Goal: Task Accomplishment & Management: Use online tool/utility

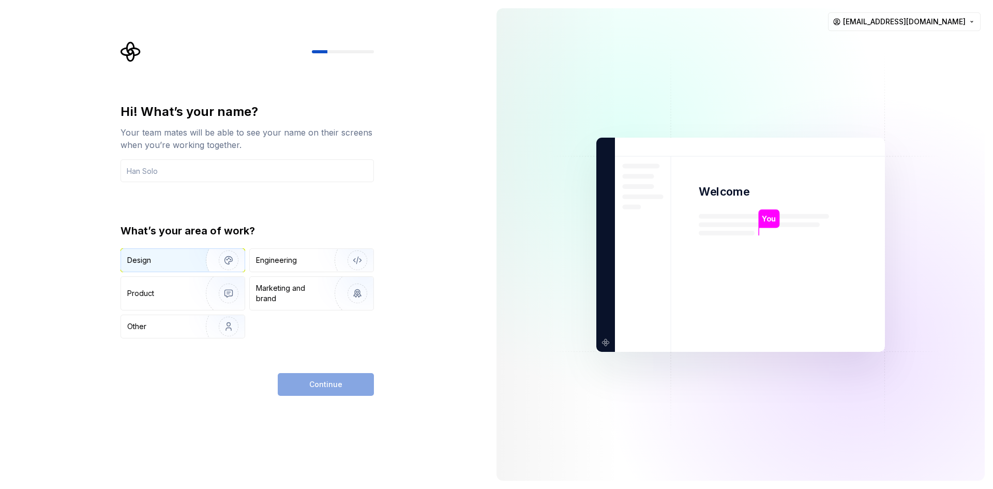
click at [162, 261] on div "Design" at bounding box center [159, 260] width 65 height 10
click at [218, 174] on input "text" at bounding box center [246, 170] width 253 height 23
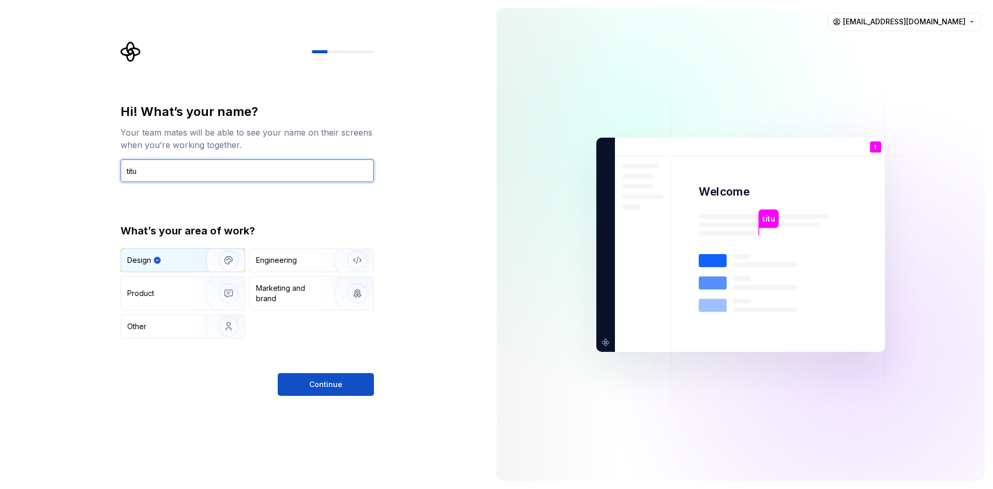
type input "titu"
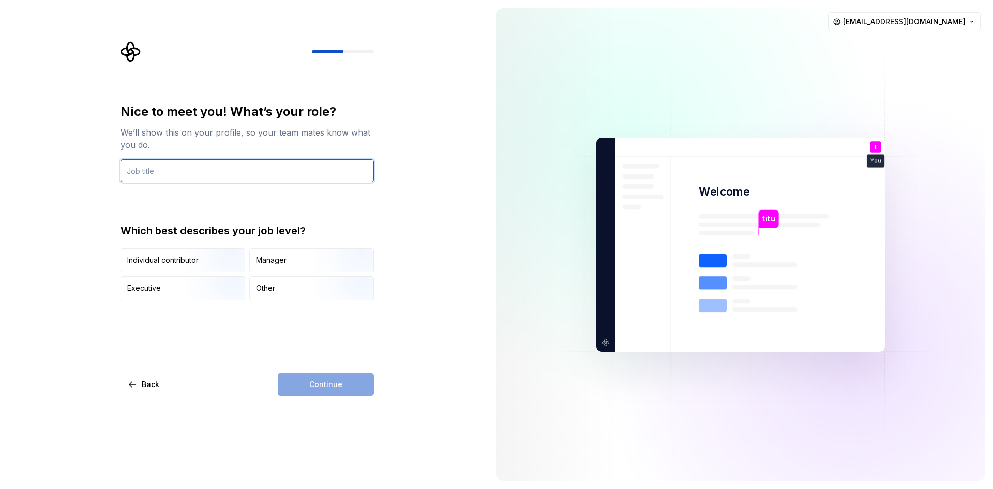
click at [241, 168] on input "text" at bounding box center [246, 170] width 253 height 23
type input "titu"
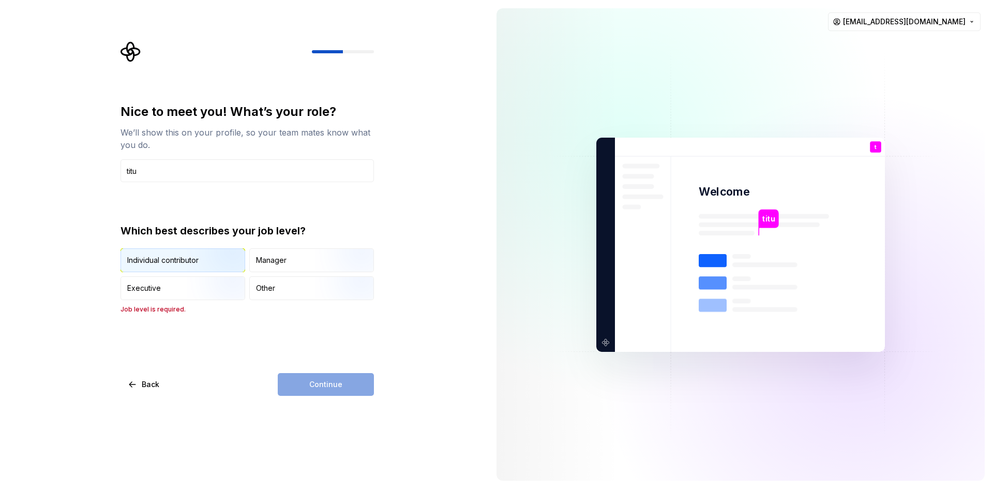
click at [194, 254] on img "button" at bounding box center [220, 272] width 66 height 69
click at [293, 375] on button "Continue" at bounding box center [326, 384] width 96 height 23
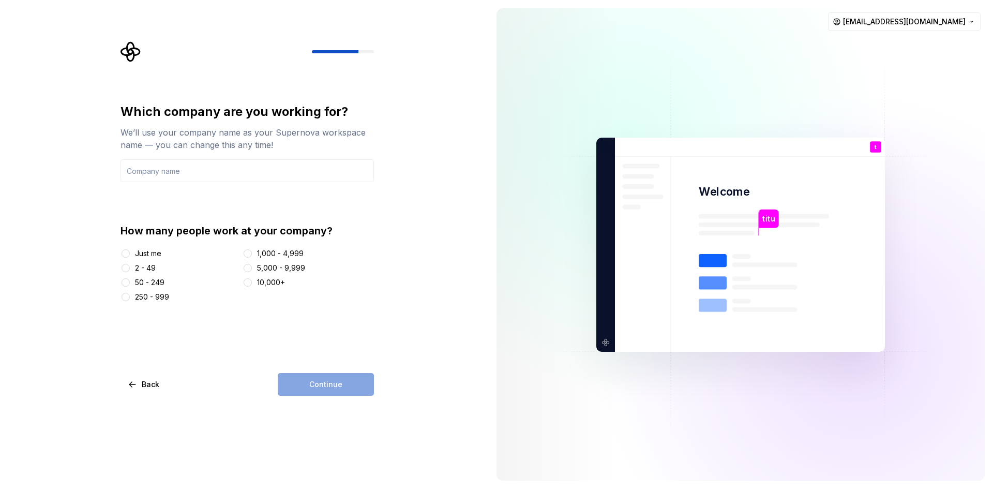
click at [148, 256] on div "Just me" at bounding box center [148, 253] width 26 height 10
click at [130, 256] on button "Just me" at bounding box center [126, 253] width 8 height 8
click at [300, 380] on div "Continue" at bounding box center [326, 384] width 96 height 23
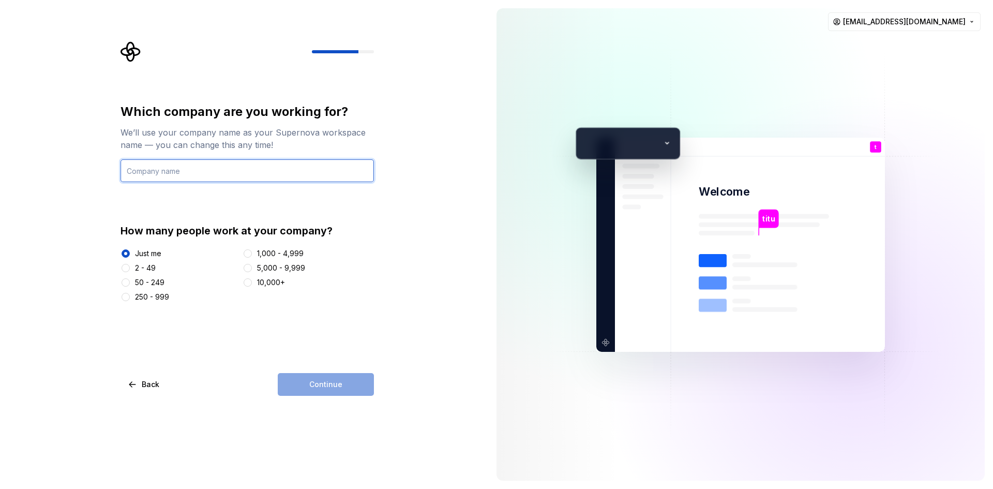
click at [258, 162] on input "text" at bounding box center [246, 170] width 253 height 23
click at [237, 173] on input "text" at bounding box center [246, 170] width 253 height 23
type input "ddd"
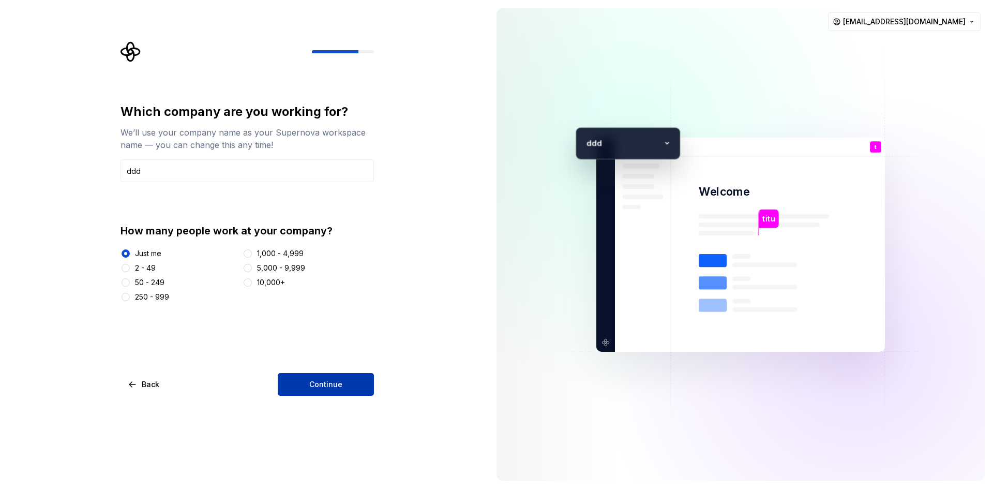
click at [327, 384] on span "Continue" at bounding box center [325, 384] width 33 height 10
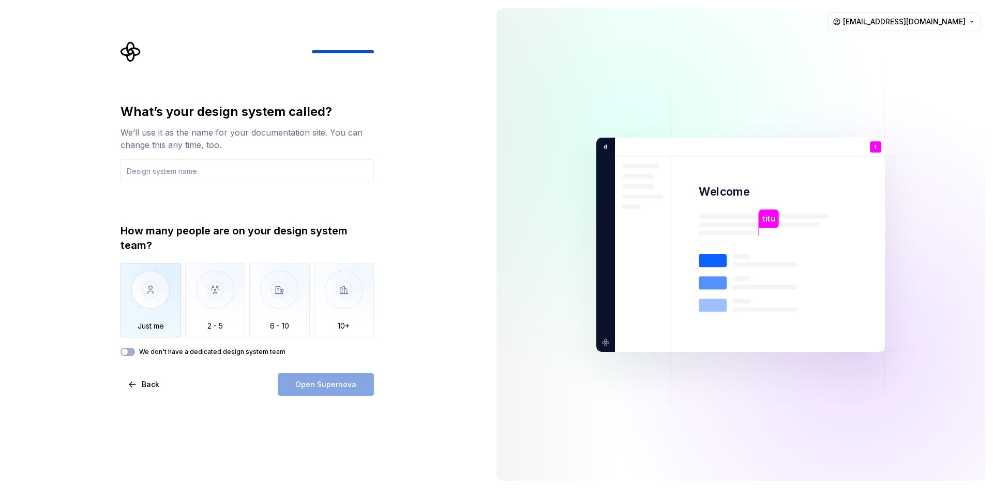
click at [168, 307] on img "button" at bounding box center [150, 297] width 60 height 69
click at [168, 353] on label "We don't have a dedicated design system team" at bounding box center [212, 351] width 146 height 8
click at [135, 353] on button "We don't have a dedicated design system team" at bounding box center [127, 351] width 14 height 8
click at [195, 177] on input "text" at bounding box center [246, 170] width 253 height 23
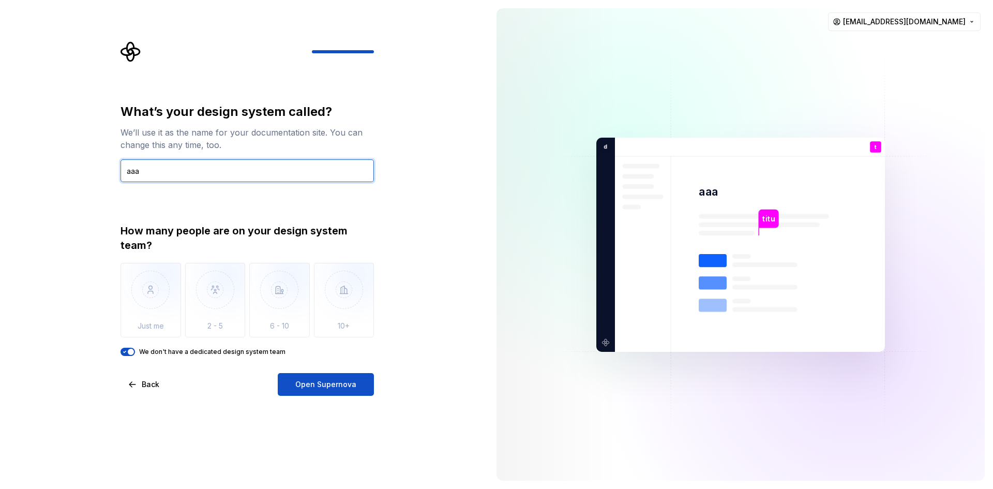
type input "aaa"
click at [335, 372] on div "What’s your design system called? We’ll use it as the name for your documentati…" at bounding box center [246, 249] width 253 height 292
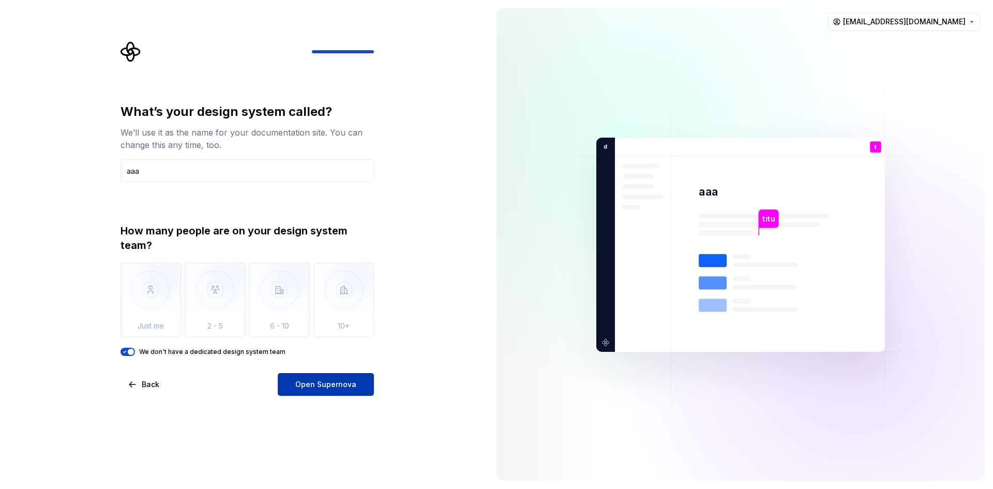
click at [328, 378] on button "Open Supernova" at bounding box center [326, 384] width 96 height 23
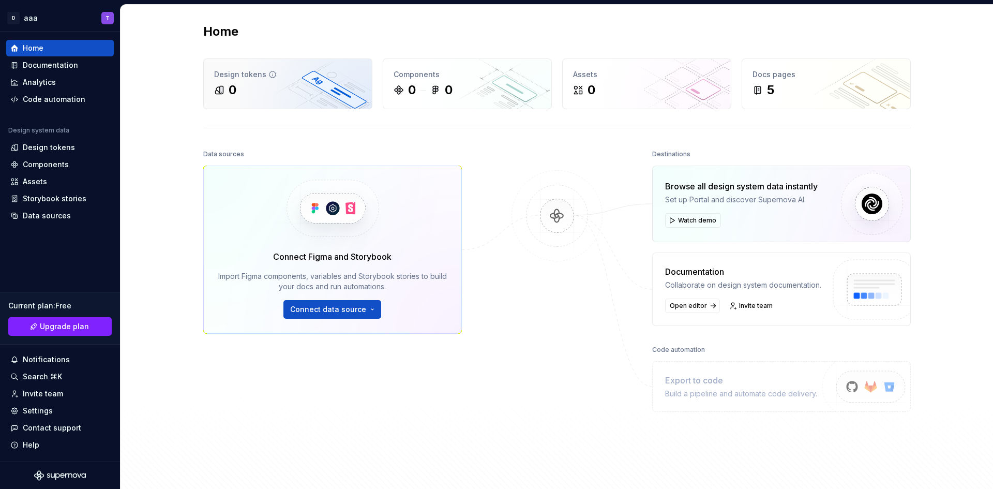
drag, startPoint x: 251, startPoint y: 83, endPoint x: 272, endPoint y: 100, distance: 26.8
click at [251, 83] on div "0" at bounding box center [287, 90] width 147 height 17
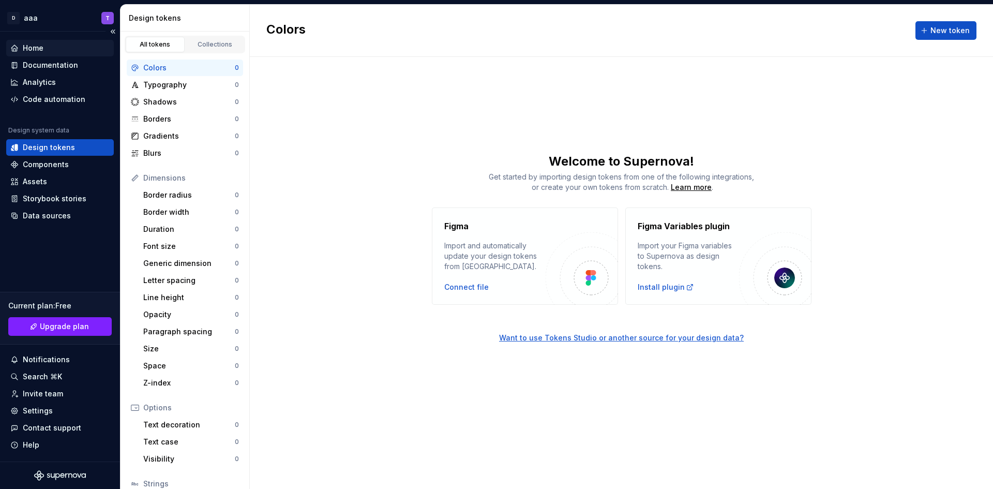
click at [70, 44] on div "Home" at bounding box center [59, 48] width 99 height 10
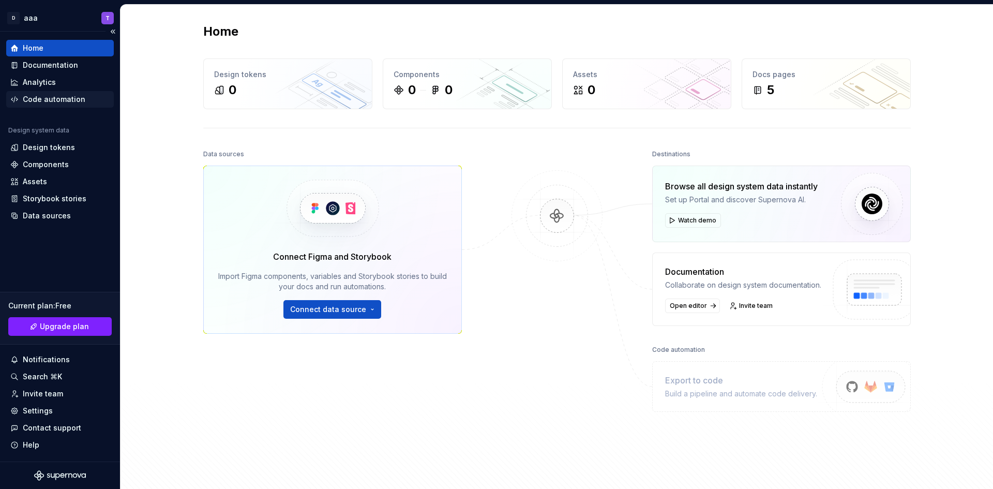
click at [59, 101] on div "Code automation" at bounding box center [54, 99] width 63 height 10
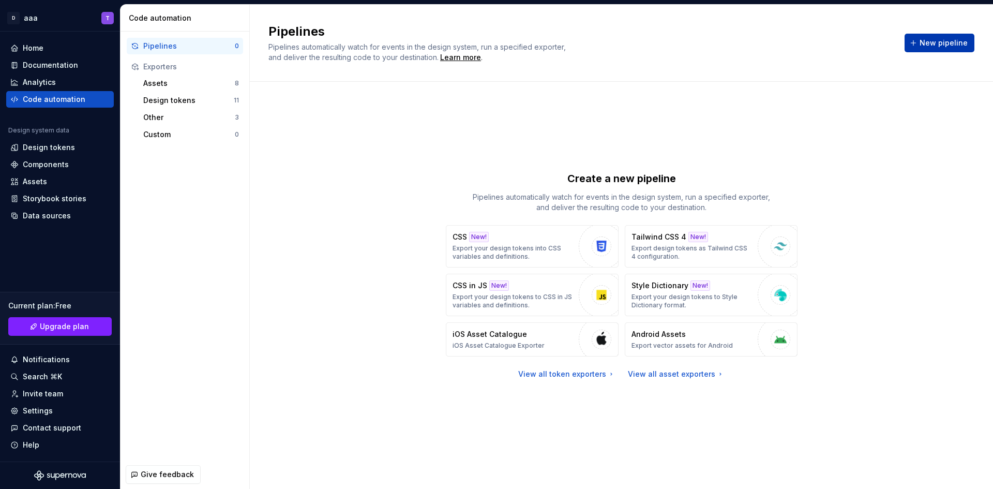
click at [934, 44] on span "New pipeline" at bounding box center [943, 43] width 48 height 10
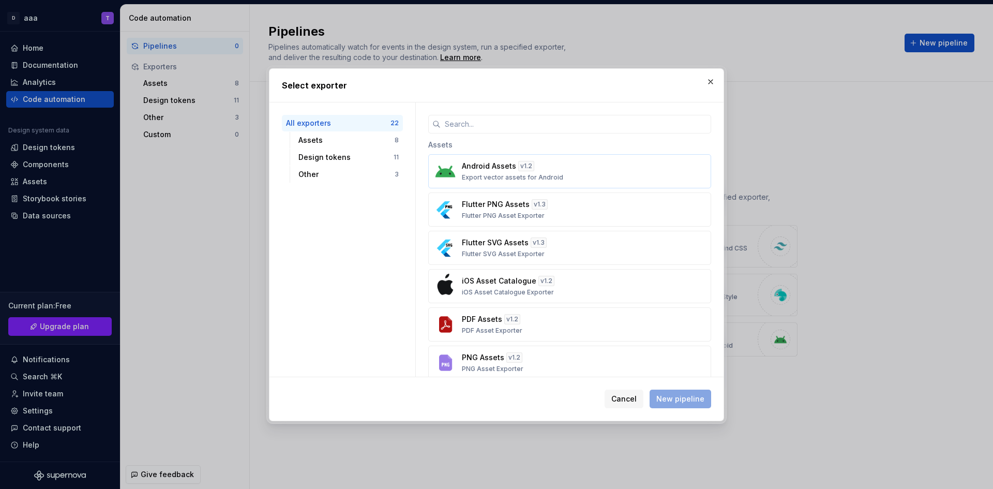
click at [583, 173] on div "Android Assets v 1.2 Export vector assets for Android" at bounding box center [566, 171] width 209 height 21
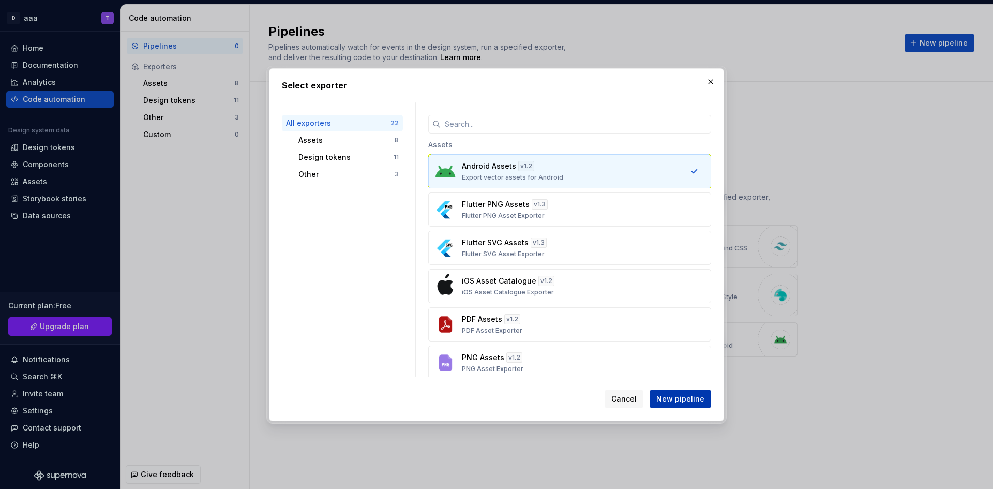
click at [693, 395] on span "New pipeline" at bounding box center [680, 398] width 48 height 10
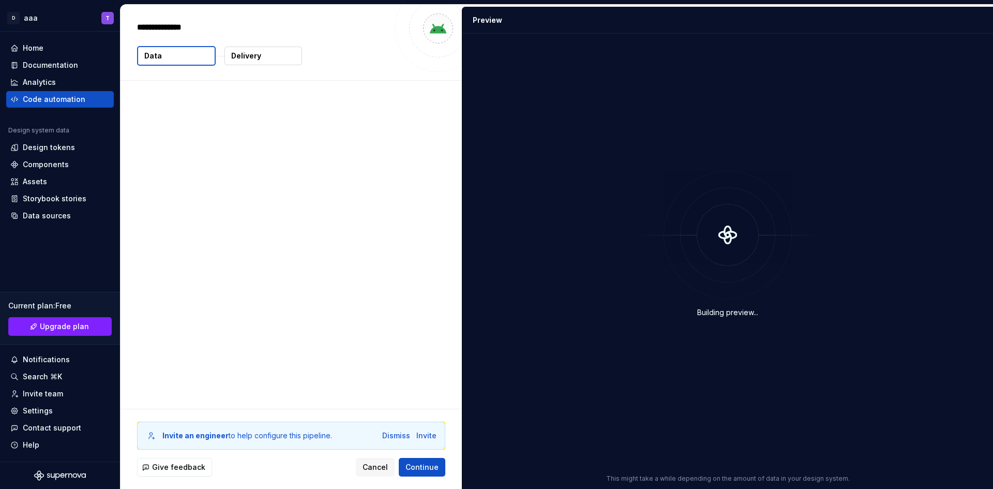
type textarea "*"
click at [434, 469] on span "Continue" at bounding box center [421, 467] width 33 height 10
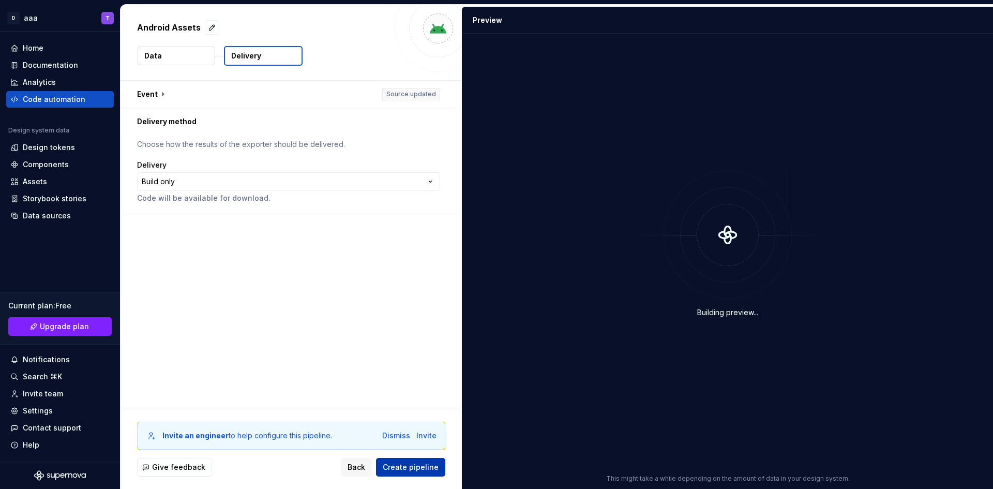
click at [422, 474] on button "Create pipeline" at bounding box center [410, 467] width 69 height 19
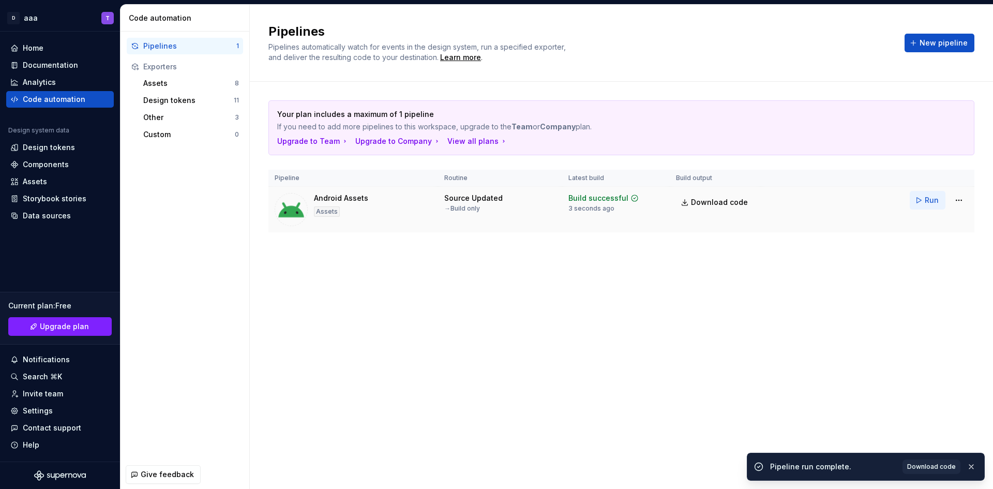
click at [927, 201] on span "Run" at bounding box center [931, 200] width 14 height 10
click at [186, 88] on div "Assets" at bounding box center [189, 83] width 92 height 10
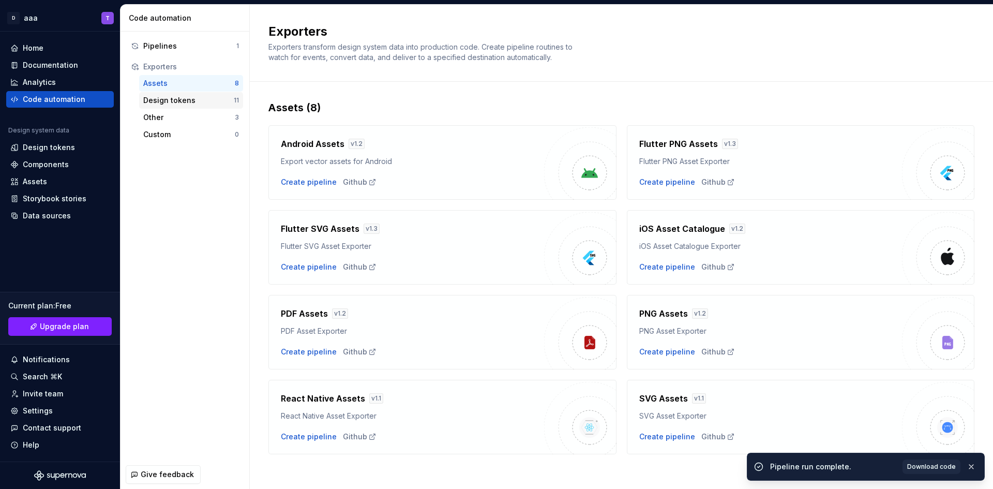
click at [186, 97] on div "Design tokens" at bounding box center [188, 100] width 90 height 10
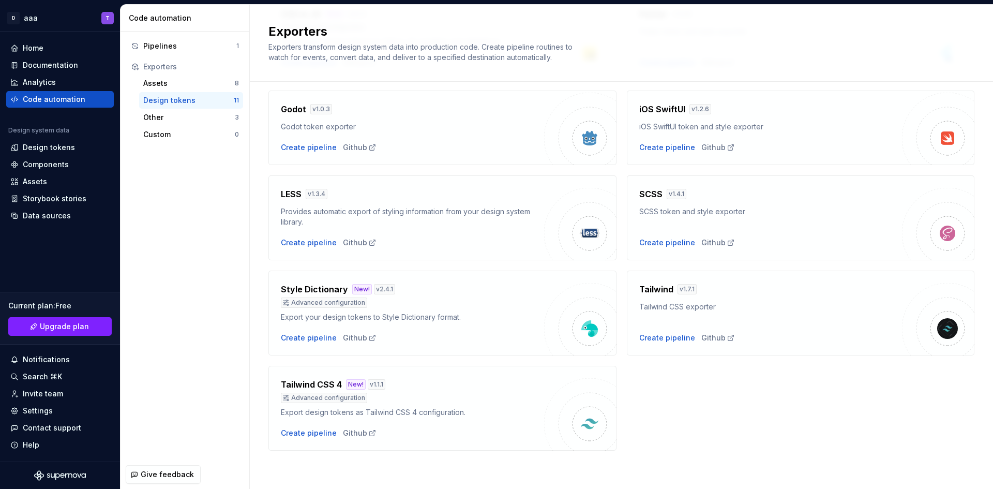
scroll to position [226, 0]
